Goal: Check status

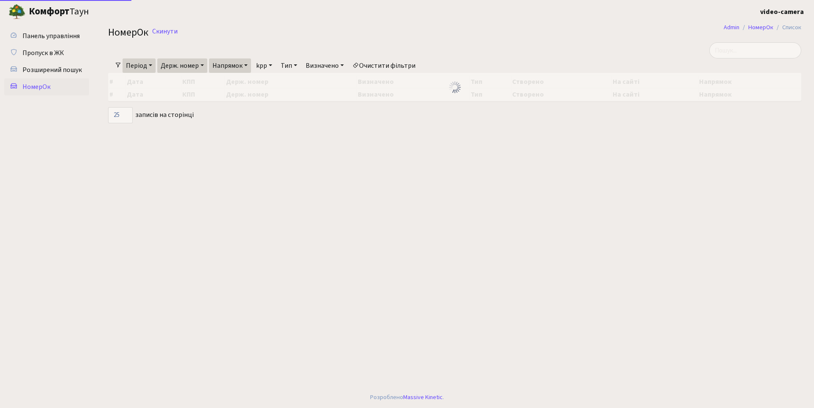
select select "25"
click at [752, 49] on input "search" at bounding box center [755, 50] width 92 height 16
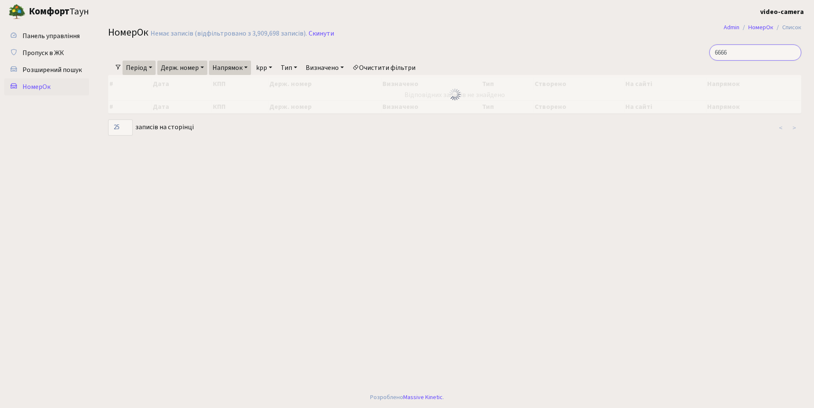
type input "6666"
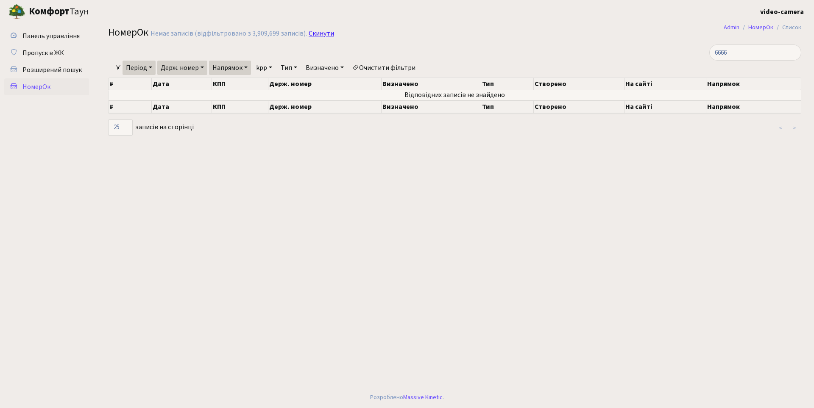
click at [323, 31] on link "Скинути" at bounding box center [321, 34] width 25 height 8
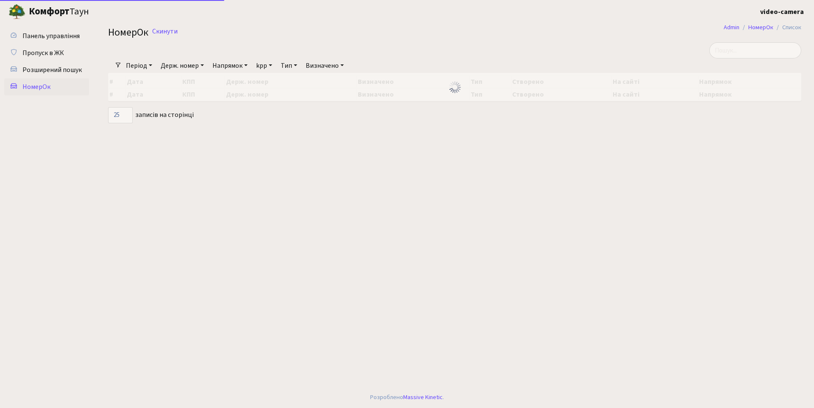
select select "25"
click at [40, 85] on span "НомерОк" at bounding box center [36, 86] width 28 height 9
select select "25"
click at [760, 46] on input "search" at bounding box center [755, 50] width 92 height 16
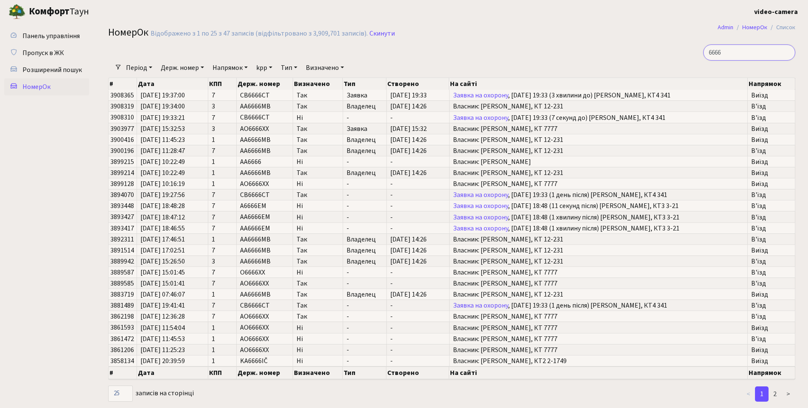
click at [734, 53] on input "6666" at bounding box center [749, 53] width 92 height 16
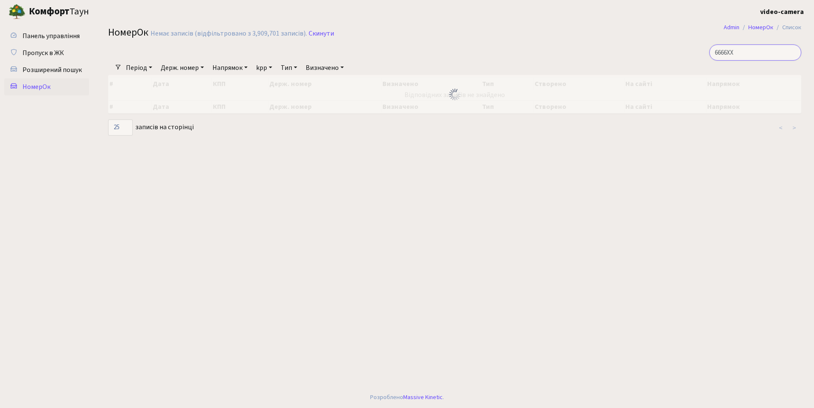
type input "6666XX"
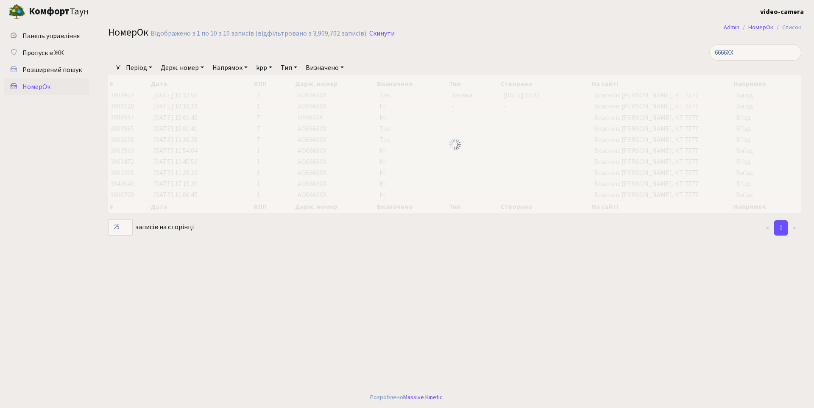
click at [75, 238] on ul "Панель управління Пропуск в ЖК Розширений пошук [GEOGRAPHIC_DATA]" at bounding box center [46, 205] width 85 height 355
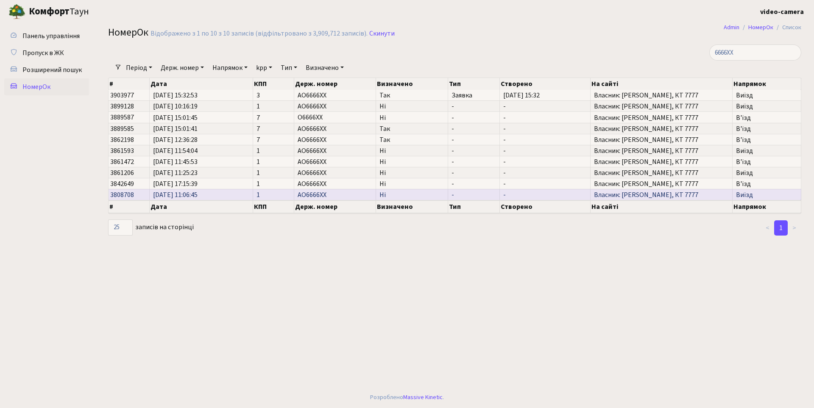
click at [232, 193] on span "[DATE] 11:06:45" at bounding box center [201, 195] width 96 height 7
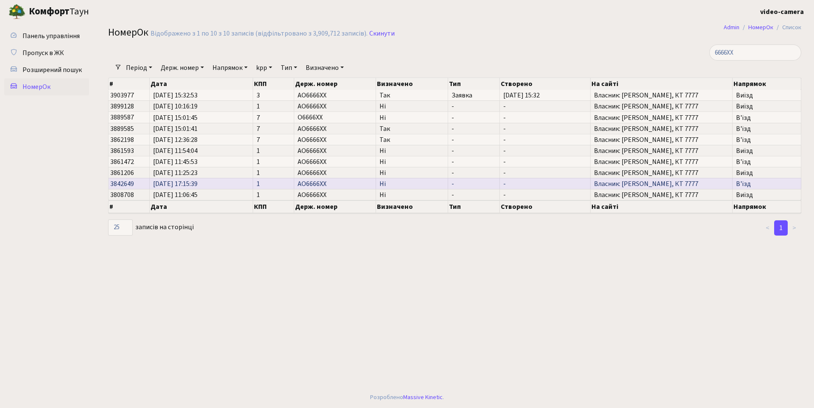
click at [238, 183] on span "[DATE] 17:15:39" at bounding box center [201, 184] width 96 height 7
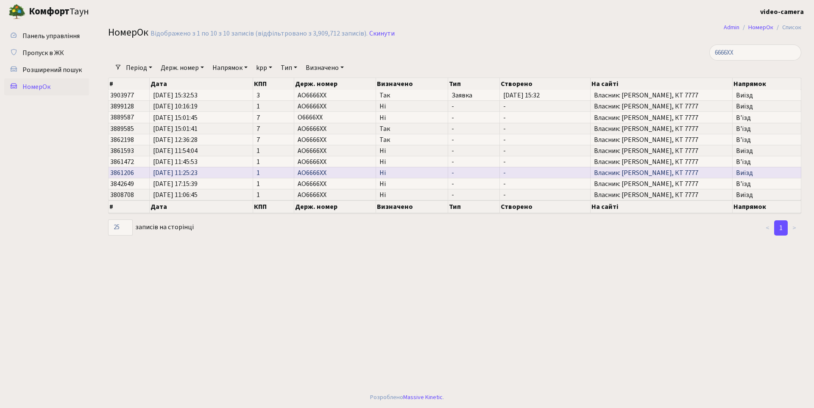
click at [202, 173] on span "[DATE] 11:25:23" at bounding box center [201, 173] width 96 height 7
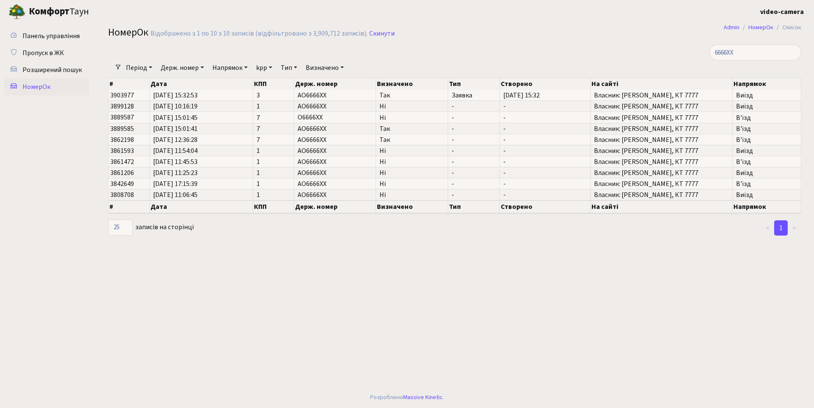
click at [73, 283] on ul "Панель управління Пропуск в ЖК Розширений пошук [GEOGRAPHIC_DATA]" at bounding box center [46, 205] width 85 height 355
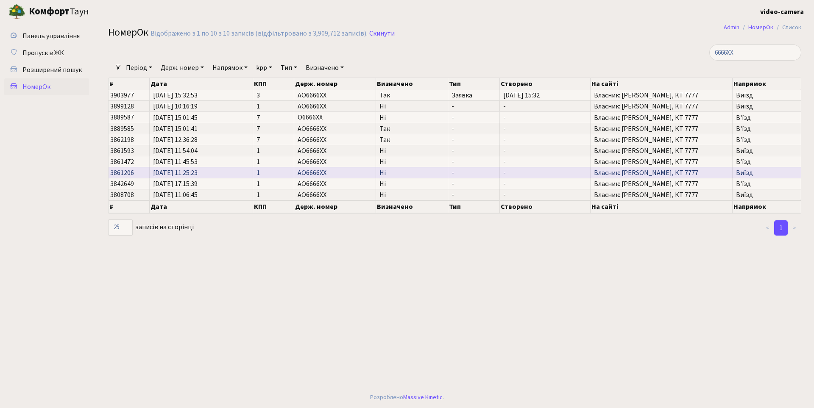
click at [217, 173] on span "[DATE] 11:25:23" at bounding box center [201, 173] width 96 height 7
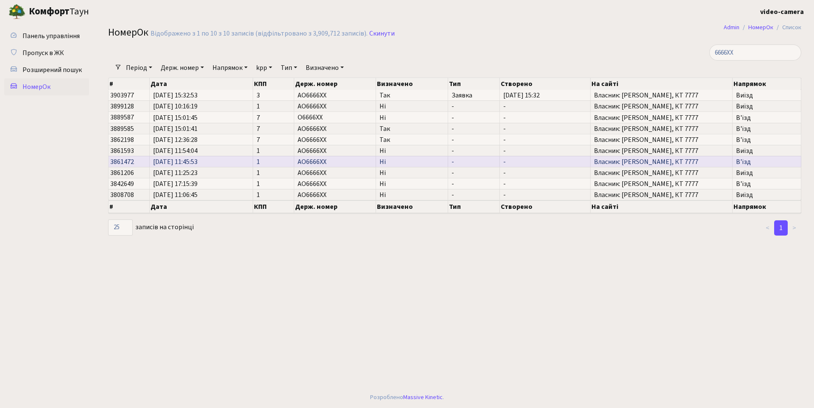
click at [224, 161] on span "[DATE] 11:45:53" at bounding box center [201, 162] width 96 height 7
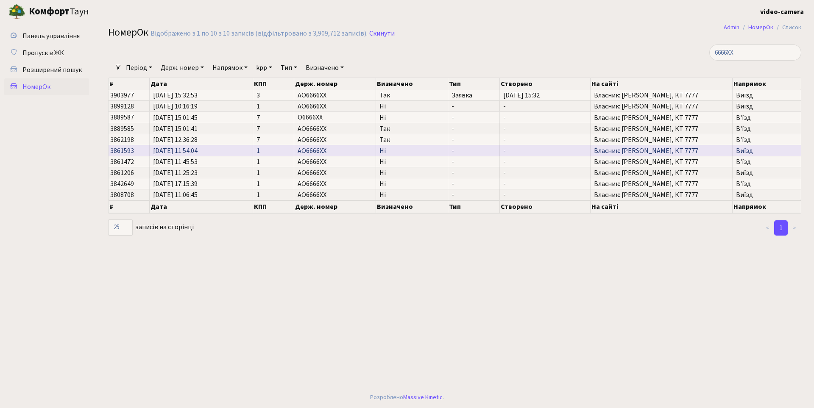
click at [230, 151] on span "[DATE] 11:54:04" at bounding box center [201, 151] width 96 height 7
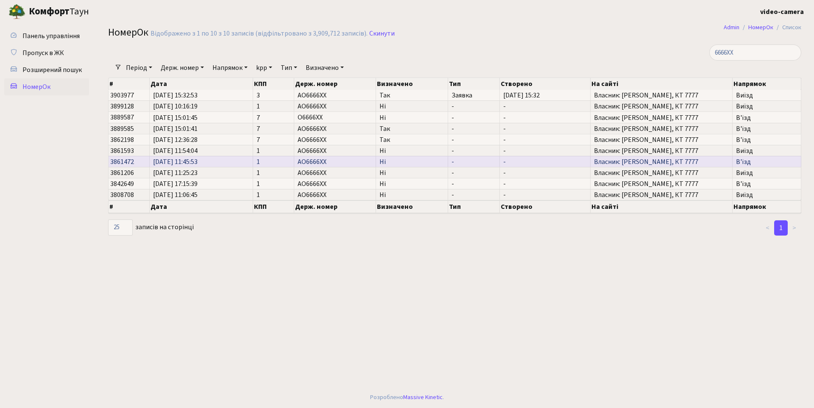
click at [232, 162] on span "[DATE] 11:45:53" at bounding box center [201, 162] width 96 height 7
